Goal: Task Accomplishment & Management: Manage account settings

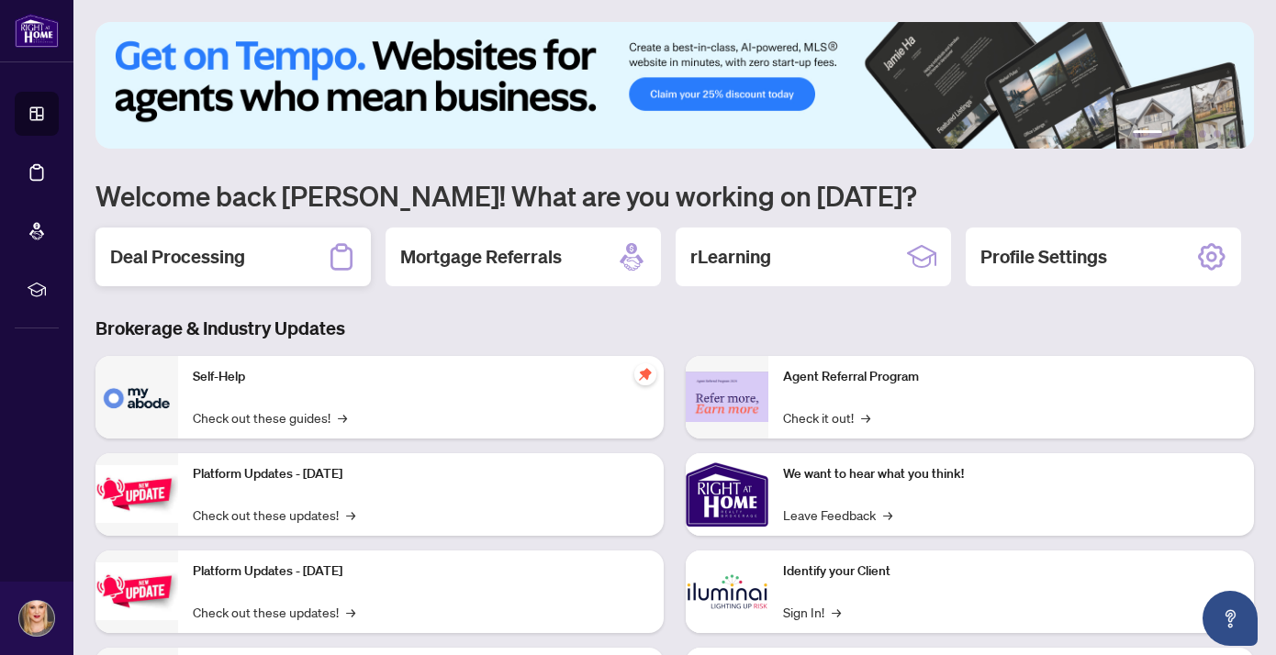
click at [202, 251] on h2 "Deal Processing" at bounding box center [177, 257] width 135 height 26
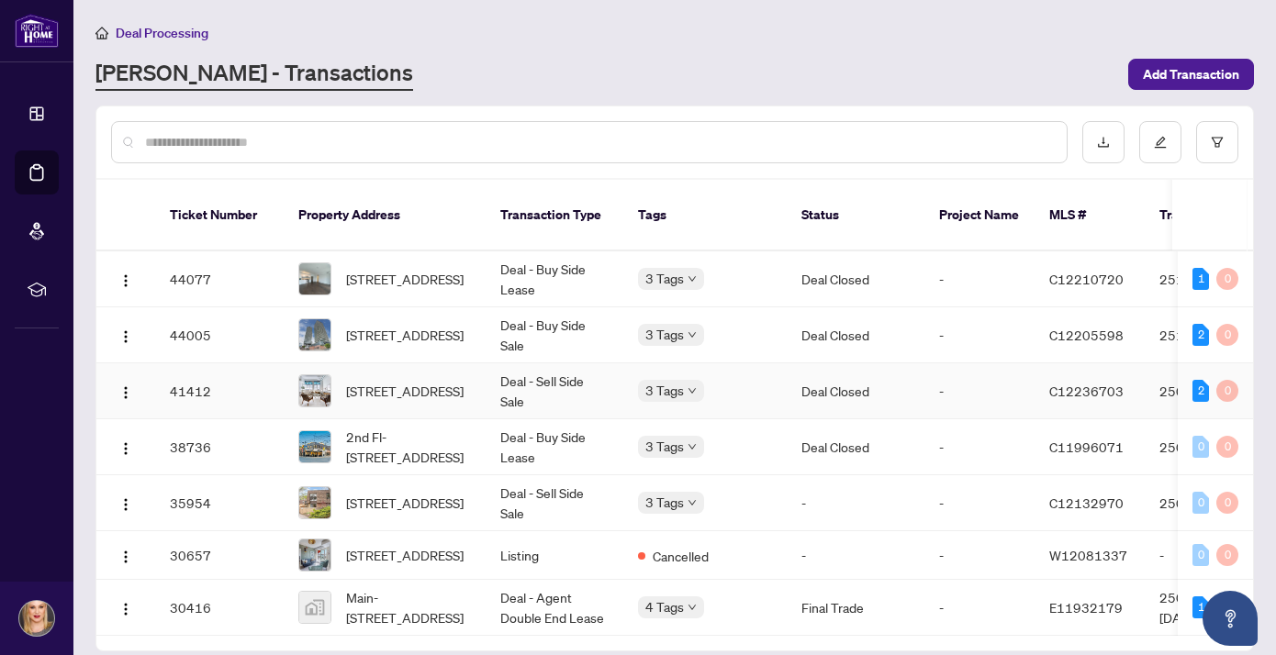
click at [554, 365] on td "Deal - Sell Side Sale" at bounding box center [555, 392] width 138 height 56
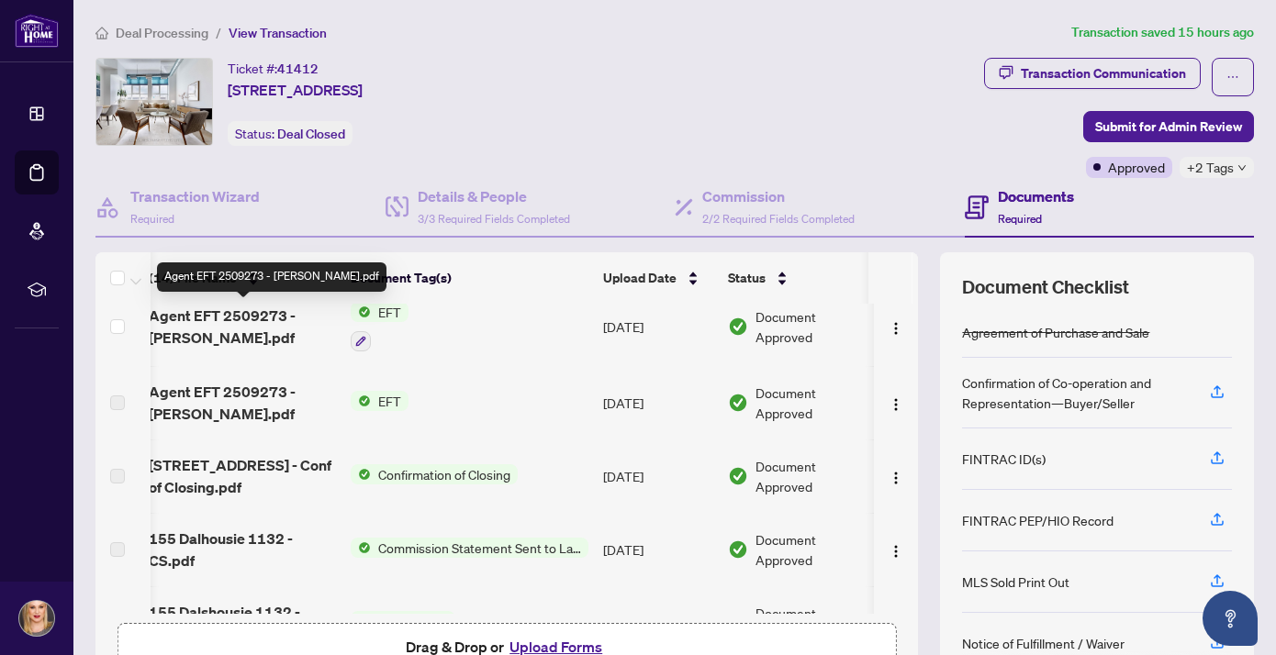
scroll to position [0, 12]
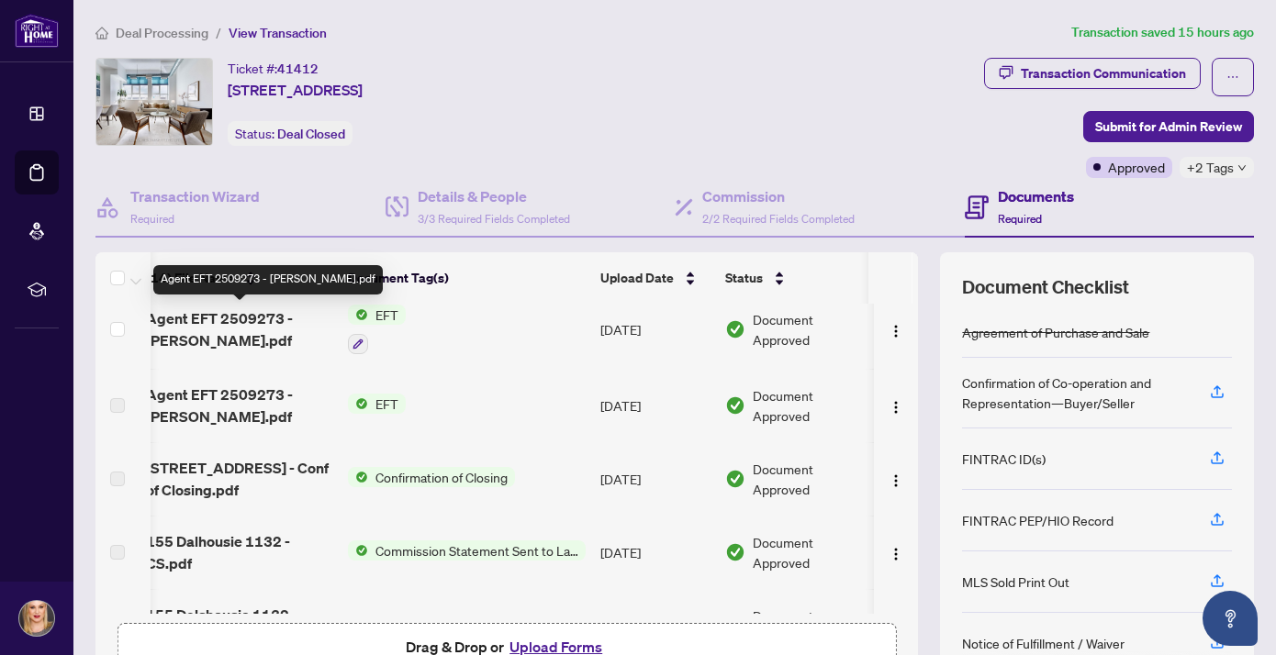
click at [229, 328] on span "Agent EFT 2509273 - [PERSON_NAME].pdf" at bounding box center [239, 330] width 187 height 44
